Goal: Information Seeking & Learning: Check status

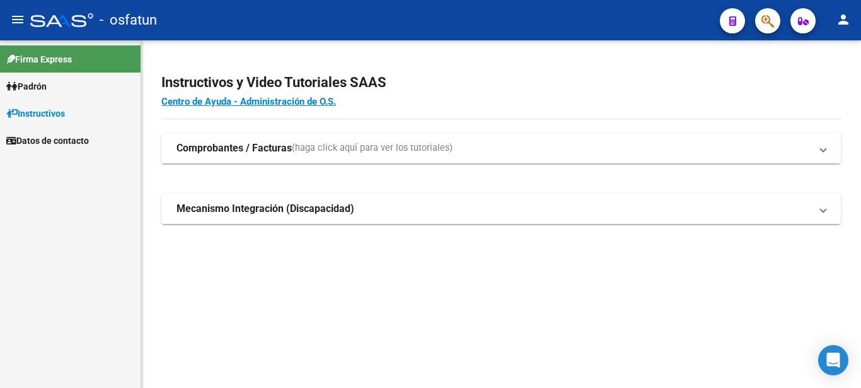
click at [47, 85] on span "Padrón" at bounding box center [26, 86] width 40 height 14
click at [50, 112] on link "Análisis Afiliado" at bounding box center [70, 113] width 141 height 27
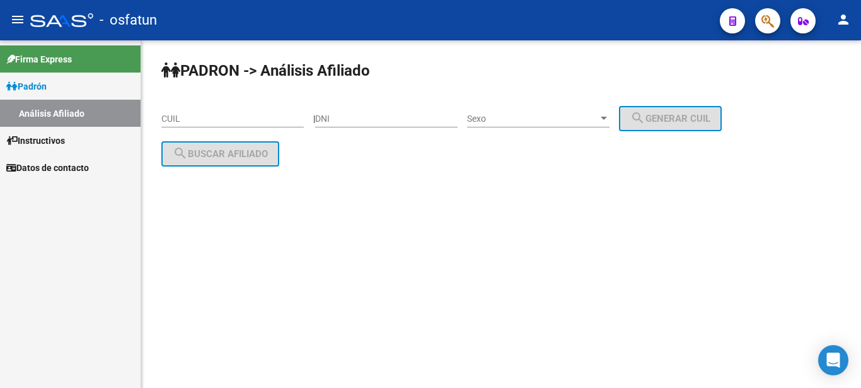
click at [253, 116] on input "CUIL" at bounding box center [232, 119] width 143 height 11
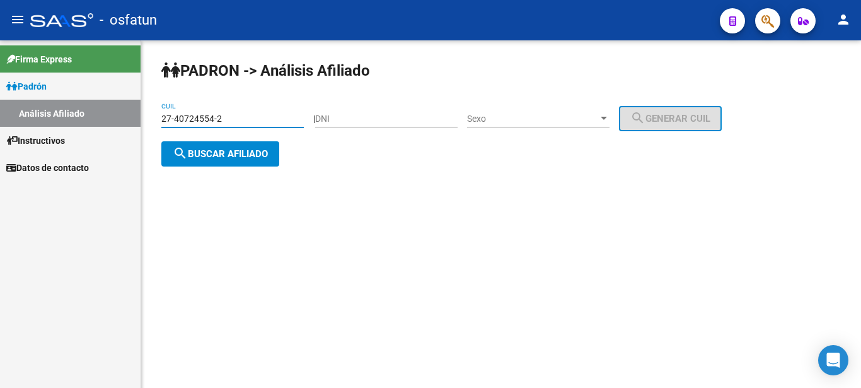
type input "27-40724554-2"
click at [250, 156] on span "search Buscar afiliado" at bounding box center [220, 153] width 95 height 11
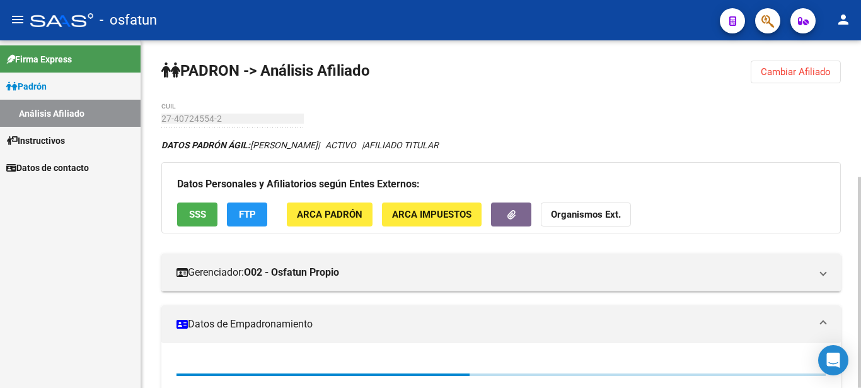
click at [612, 218] on strong "Organismos Ext." at bounding box center [586, 214] width 70 height 11
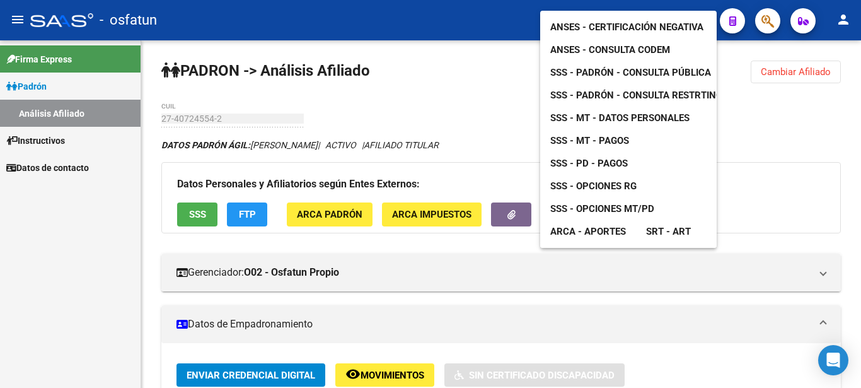
click at [617, 23] on link "ANSES - Certificación Negativa" at bounding box center [626, 27] width 173 height 23
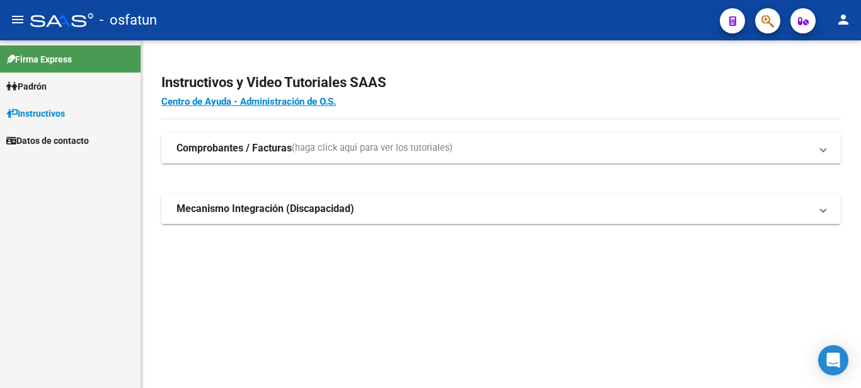
click at [66, 89] on link "Padrón" at bounding box center [70, 86] width 141 height 27
click at [75, 105] on link "Análisis Afiliado" at bounding box center [70, 113] width 141 height 27
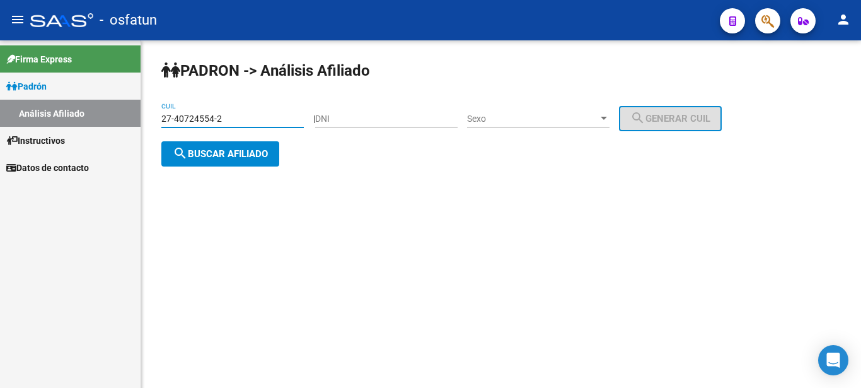
type input "27-40724554-2"
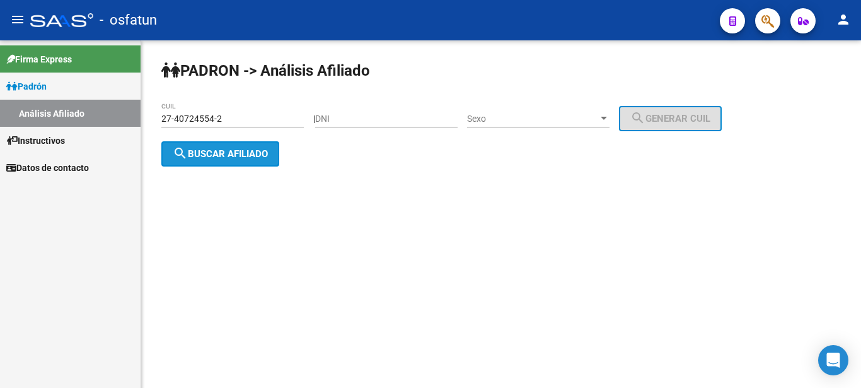
click at [234, 152] on span "search Buscar afiliado" at bounding box center [220, 153] width 95 height 11
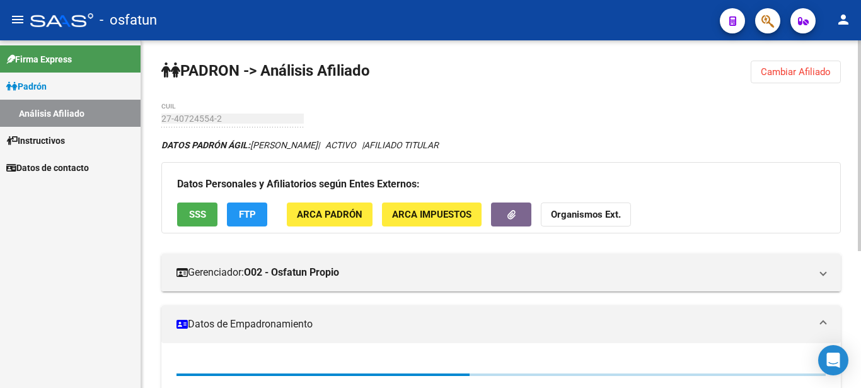
click at [612, 210] on strong "Organismos Ext." at bounding box center [586, 214] width 70 height 11
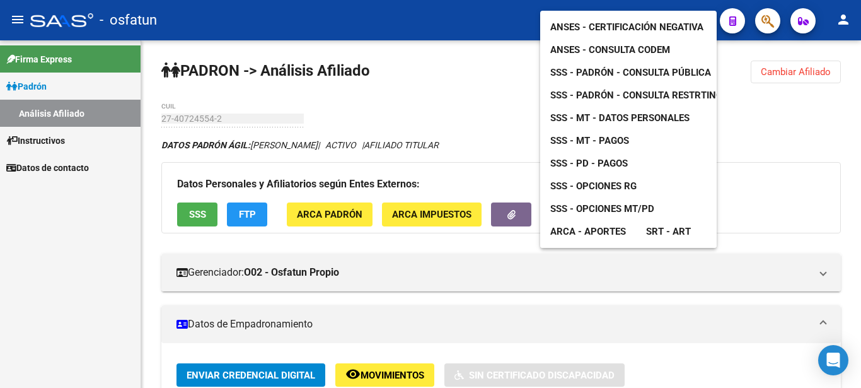
click at [644, 44] on span "ANSES - Consulta CODEM" at bounding box center [610, 49] width 120 height 11
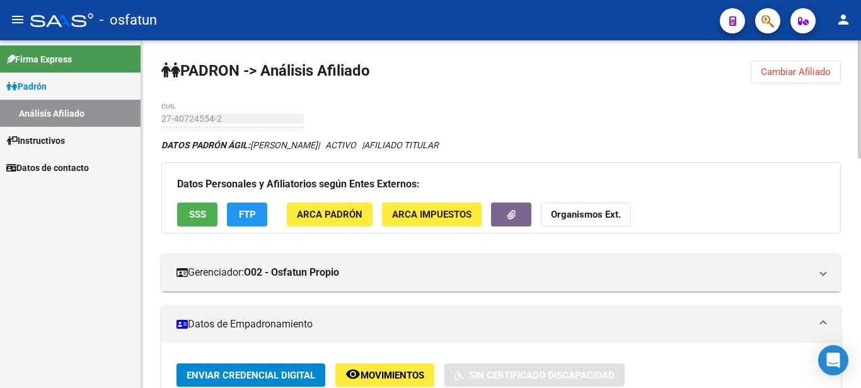
click at [593, 212] on strong "Organismos Ext." at bounding box center [586, 214] width 70 height 11
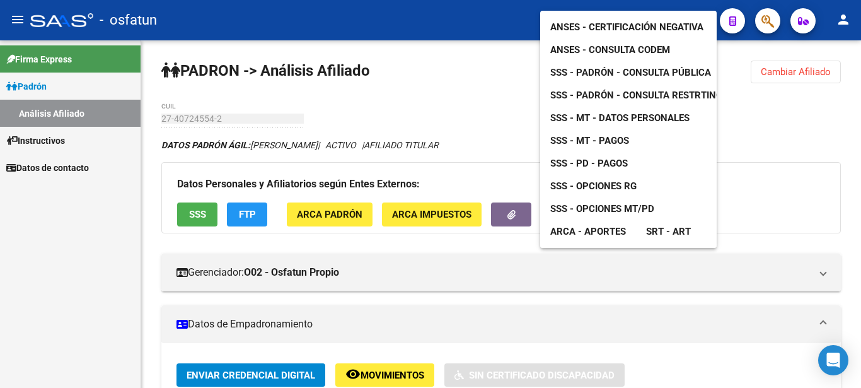
click at [604, 180] on span "SSS - Opciones RG" at bounding box center [593, 185] width 86 height 11
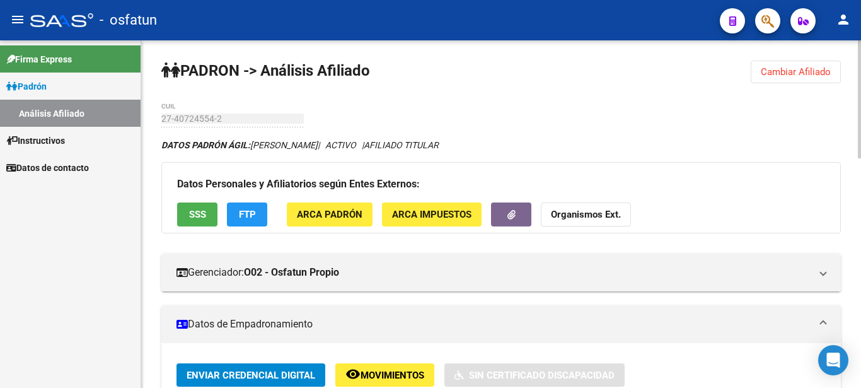
click at [566, 220] on strong "Organismos Ext." at bounding box center [586, 214] width 70 height 11
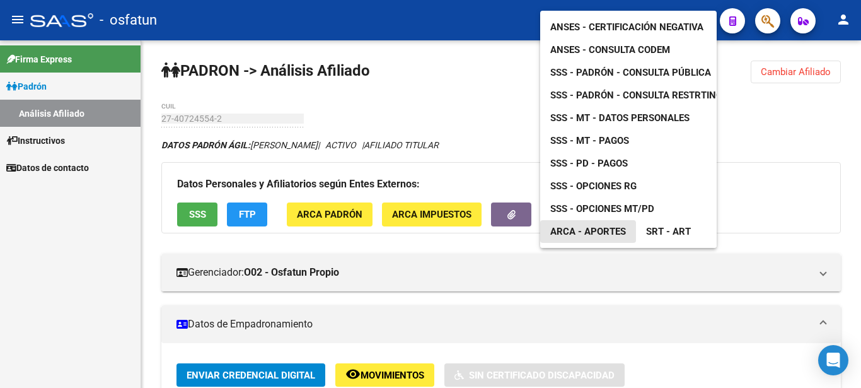
click at [585, 226] on link "ARCA - Aportes" at bounding box center [588, 231] width 96 height 23
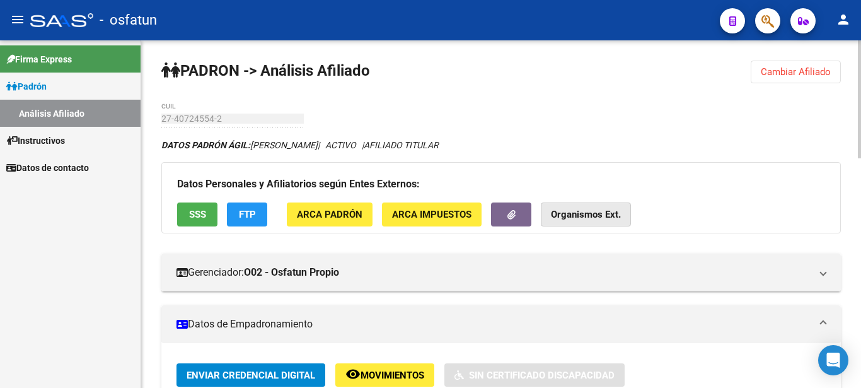
click at [614, 213] on strong "Organismos Ext." at bounding box center [586, 214] width 70 height 11
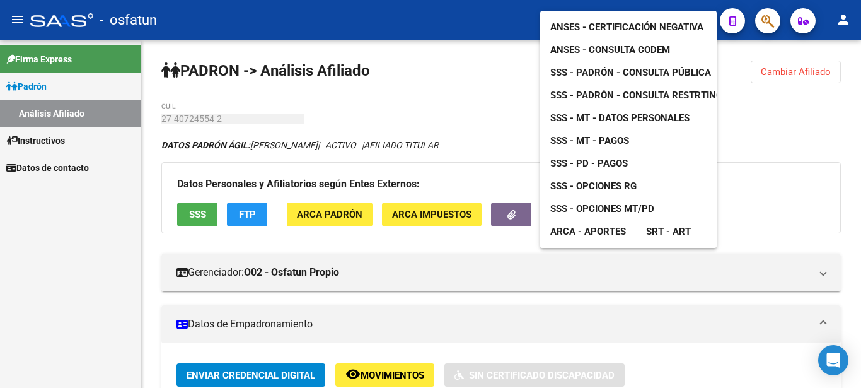
click at [617, 67] on span "SSS - Padrón - Consulta Pública" at bounding box center [630, 72] width 161 height 11
